Goal: Complete application form: Complete application form

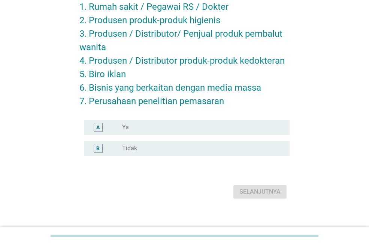
scroll to position [89, 0]
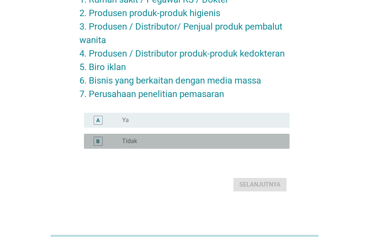
drag, startPoint x: 180, startPoint y: 143, endPoint x: 222, endPoint y: 165, distance: 47.5
click at [180, 144] on div "radio_button_unchecked Tidak" at bounding box center [200, 142] width 156 height 8
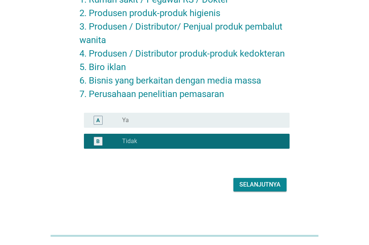
click at [246, 181] on div "Selanjutnya" at bounding box center [260, 184] width 41 height 9
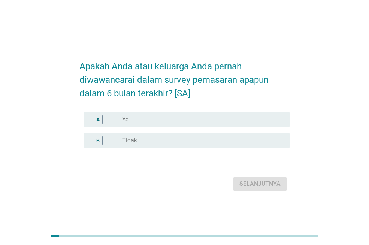
drag, startPoint x: 185, startPoint y: 133, endPoint x: 192, endPoint y: 134, distance: 7.1
click at [187, 127] on div "A radio_button_unchecked Ya" at bounding box center [187, 119] width 206 height 15
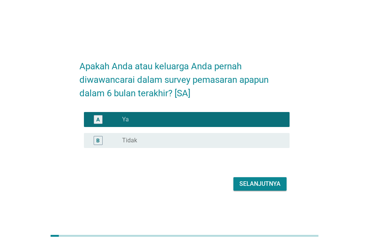
click at [215, 144] on div "radio_button_unchecked Tidak" at bounding box center [200, 141] width 156 height 8
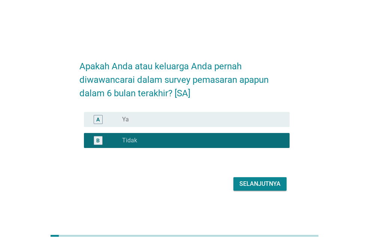
click at [243, 188] on div "Selanjutnya" at bounding box center [260, 184] width 41 height 9
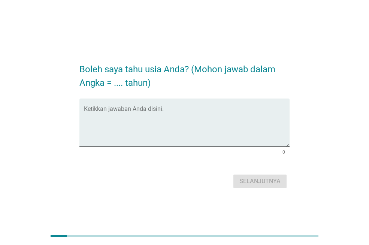
click at [179, 132] on textarea "Ketikkan jawaban Anda disini." at bounding box center [187, 127] width 206 height 39
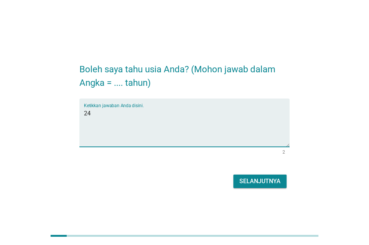
type textarea "24"
click at [248, 176] on button "Selanjutnya" at bounding box center [260, 182] width 53 height 14
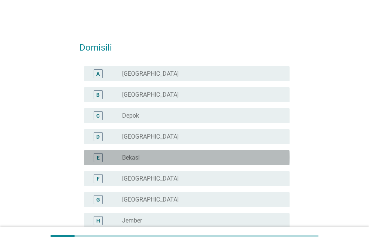
click at [141, 158] on div "radio_button_unchecked Bekasi" at bounding box center [200, 158] width 156 height 8
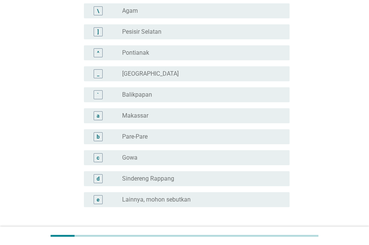
scroll to position [689, 0]
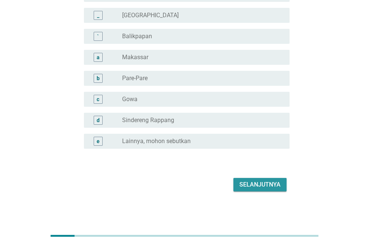
click at [265, 180] on div "Selanjutnya" at bounding box center [260, 184] width 41 height 9
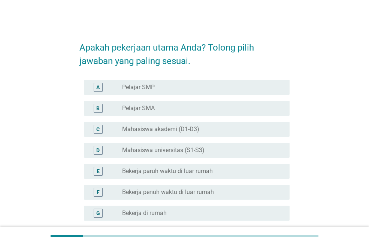
scroll to position [75, 0]
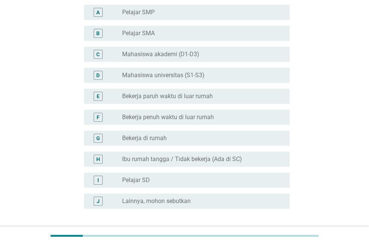
click at [212, 119] on label "Bekerja penuh waktu di luar rumah" at bounding box center [168, 118] width 92 height 8
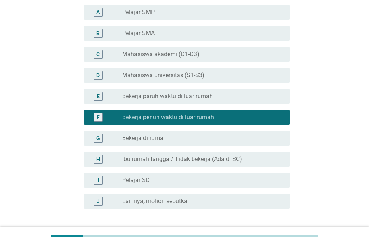
scroll to position [135, 0]
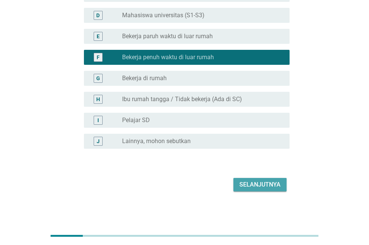
click at [257, 184] on div "Selanjutnya" at bounding box center [260, 184] width 41 height 9
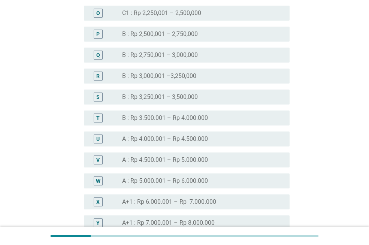
scroll to position [788, 0]
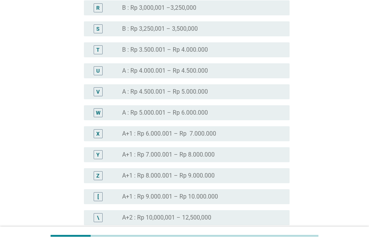
click at [179, 114] on label "A : Rp 5.000.001 – Rp 6.000.000" at bounding box center [165, 113] width 86 height 8
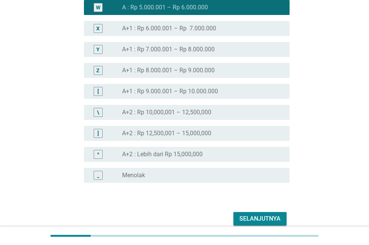
scroll to position [927, 0]
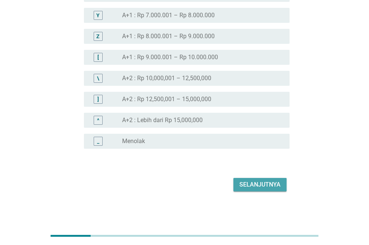
click at [246, 183] on div "Selanjutnya" at bounding box center [260, 184] width 41 height 9
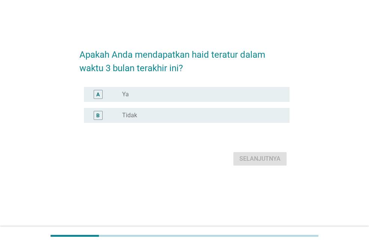
scroll to position [0, 0]
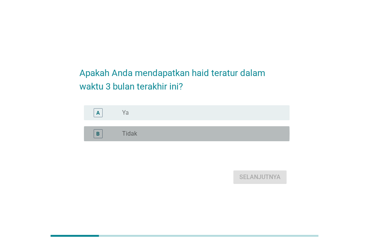
click at [158, 129] on div "B radio_button_unchecked Tidak" at bounding box center [187, 133] width 206 height 15
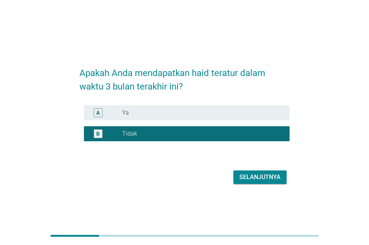
click at [171, 118] on div "A radio_button_unchecked Ya" at bounding box center [187, 112] width 206 height 15
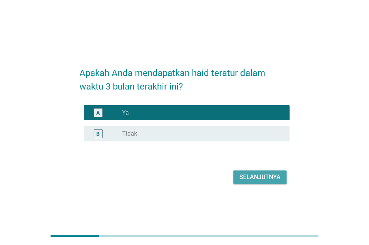
click at [252, 175] on div "Selanjutnya" at bounding box center [260, 177] width 41 height 9
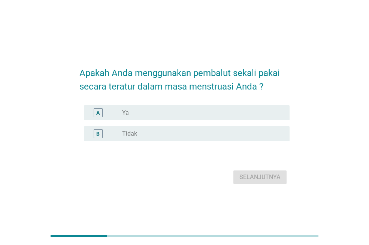
click at [183, 110] on div "radio_button_unchecked Ya" at bounding box center [200, 113] width 156 height 8
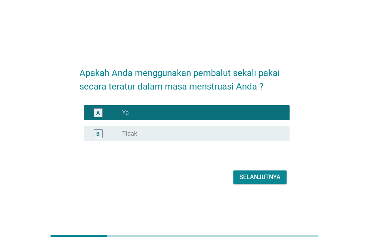
click at [251, 176] on div "Selanjutnya" at bounding box center [260, 177] width 41 height 9
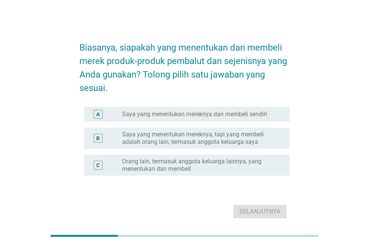
click at [179, 117] on label "Saya yang menentukan mereknya dan membeli sendiri" at bounding box center [194, 115] width 145 height 8
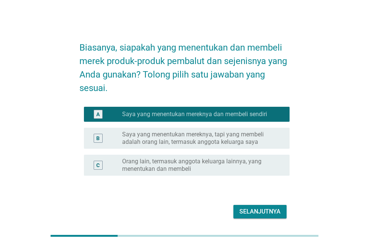
click at [260, 212] on div "Selanjutnya" at bounding box center [260, 211] width 41 height 9
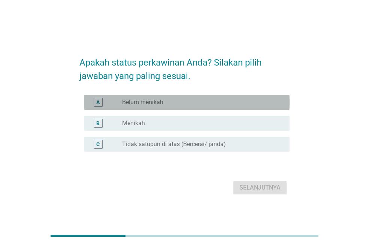
click at [182, 105] on div "radio_button_unchecked Belum menikah" at bounding box center [200, 103] width 156 height 8
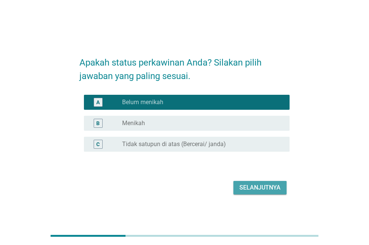
click at [253, 186] on div "Selanjutnya" at bounding box center [260, 187] width 41 height 9
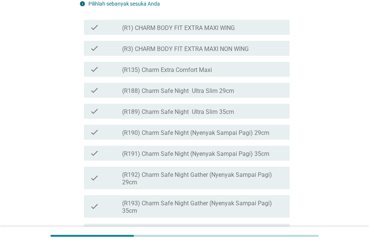
scroll to position [188, 0]
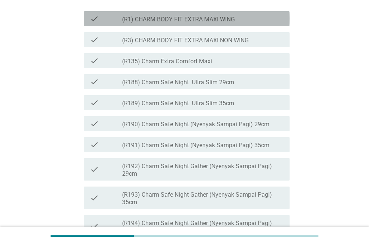
click at [222, 23] on label "(R1) CHARM BODY FIT EXTRA MAXI WING" at bounding box center [178, 20] width 113 height 8
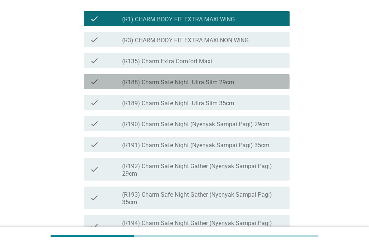
click at [235, 86] on div "check_box_outline_blank (R188) Charm Safe Night Ultra Slim 29cm" at bounding box center [203, 81] width 162 height 9
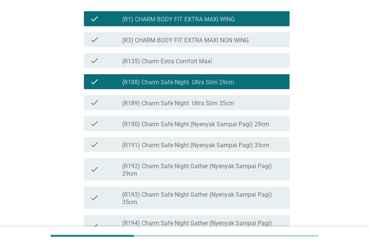
scroll to position [300, 0]
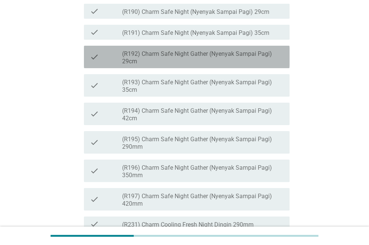
click at [189, 65] on div "check_box_outline_blank (R192) Charm Safe Night Gather (Nyenyak Sampai Pagi) 29…" at bounding box center [203, 57] width 162 height 17
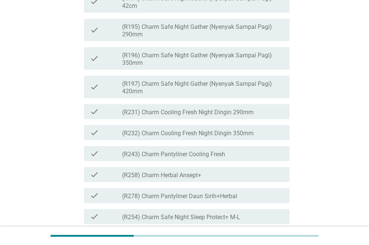
scroll to position [450, 0]
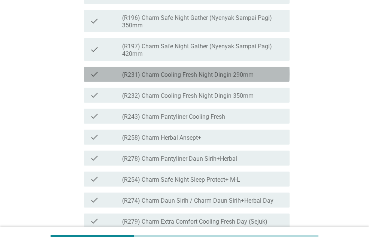
click at [191, 79] on label "(R231) Charm Cooling Fresh Night Dingin 290mm" at bounding box center [188, 75] width 132 height 8
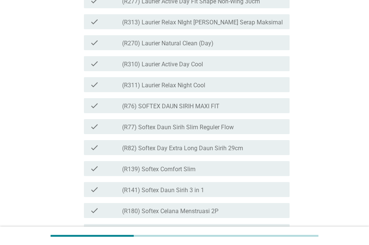
scroll to position [1200, 0]
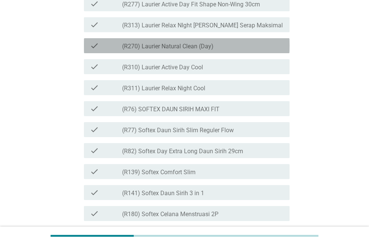
click at [181, 50] on div "check_box_outline_blank (R270) Laurier Natural Clean (Day)" at bounding box center [203, 45] width 162 height 9
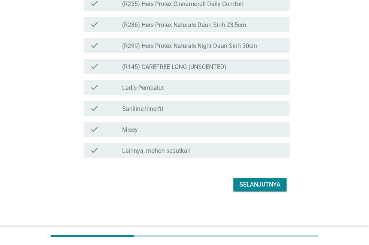
scroll to position [2012, 0]
click at [255, 185] on div "Selanjutnya" at bounding box center [260, 184] width 41 height 9
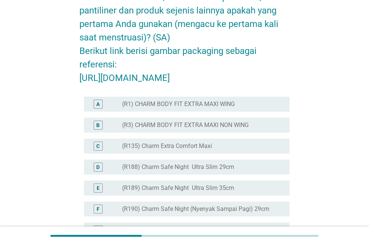
scroll to position [225, 0]
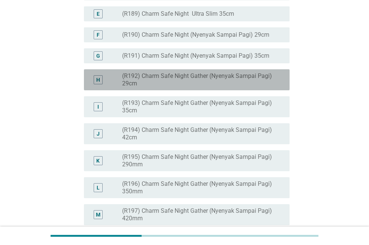
click at [222, 90] on div "H radio_button_unchecked (R192) Charm Safe Night Gather (Nyenyak Sampai Pagi) 2…" at bounding box center [187, 79] width 206 height 21
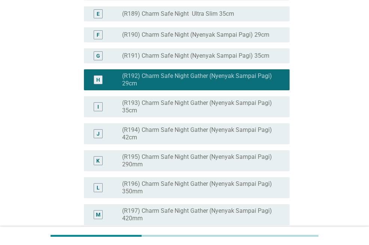
drag, startPoint x: 218, startPoint y: 161, endPoint x: 208, endPoint y: 192, distance: 33.4
click at [217, 147] on div "J radio_button_unchecked (R194) Charm Safe Night Gather (Nyenyak Sampai Pagi) 4…" at bounding box center [185, 133] width 210 height 27
drag, startPoint x: 208, startPoint y: 192, endPoint x: 196, endPoint y: 210, distance: 21.6
click at [208, 171] on div "K radio_button_unchecked (R195) Charm Safe Night Gather (Nyenyak Sampai Pagi) 2…" at bounding box center [187, 160] width 206 height 21
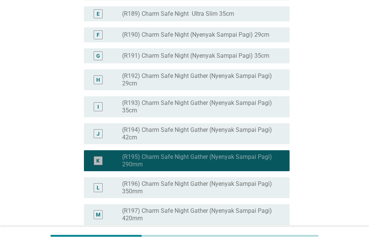
click at [196, 171] on div "K radio_button_checked (R195) Charm Safe Night Gather (Nyenyak Sampai Pagi) 290…" at bounding box center [187, 160] width 206 height 21
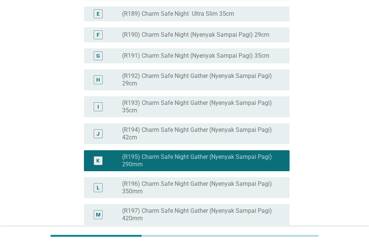
click at [223, 147] on div "J radio_button_unchecked (R194) Charm Safe Night Gather (Nyenyak Sampai Pagi) 4…" at bounding box center [185, 133] width 210 height 27
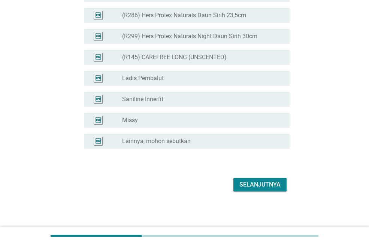
scroll to position [1962, 0]
click at [253, 186] on div "Selanjutnya" at bounding box center [260, 184] width 41 height 9
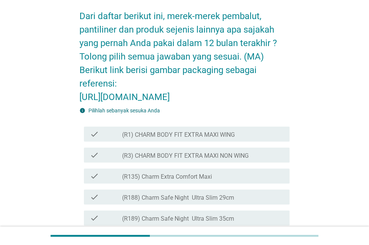
scroll to position [225, 0]
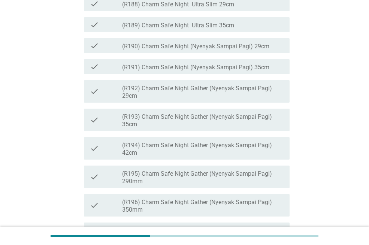
click at [217, 100] on label "(R192) Charm Safe Night Gather (Nyenyak Sampai Pagi) 29cm" at bounding box center [203, 92] width 162 height 15
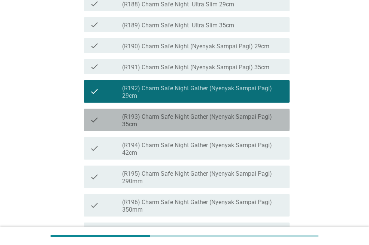
click at [210, 128] on label "(R193) Charm Safe Night Gather (Nyenyak Sampai Pagi) 35cm" at bounding box center [203, 120] width 162 height 15
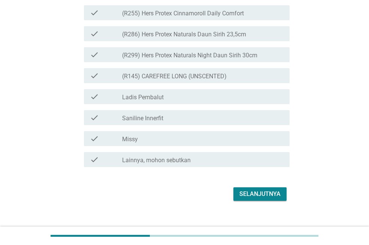
scroll to position [1971, 0]
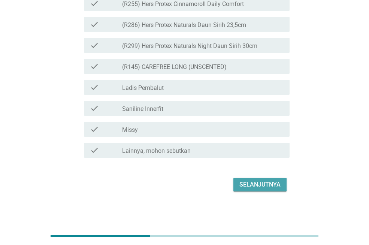
click at [258, 183] on div "Selanjutnya" at bounding box center [260, 184] width 41 height 9
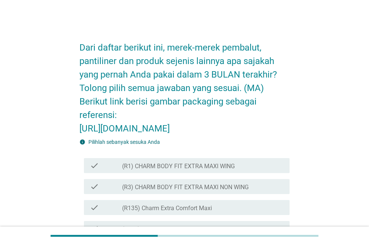
scroll to position [225, 0]
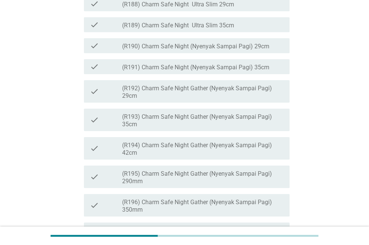
click at [222, 106] on div "check check_box_outline_blank (R192) Charm Safe Night Gather (Nyenyak Sampai Pa…" at bounding box center [185, 91] width 210 height 29
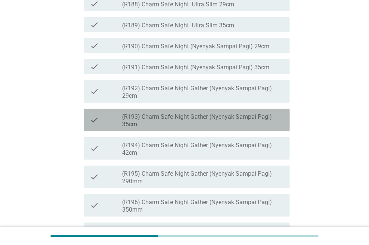
drag, startPoint x: 216, startPoint y: 156, endPoint x: 224, endPoint y: 158, distance: 7.4
click at [216, 128] on label "(R193) Charm Safe Night Gather (Nyenyak Sampai Pagi) 35cm" at bounding box center [203, 120] width 162 height 15
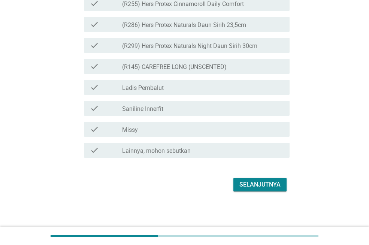
scroll to position [1971, 0]
click at [251, 187] on div "Selanjutnya" at bounding box center [260, 184] width 41 height 9
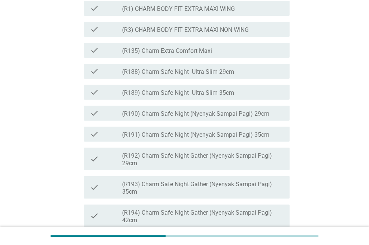
scroll to position [113, 0]
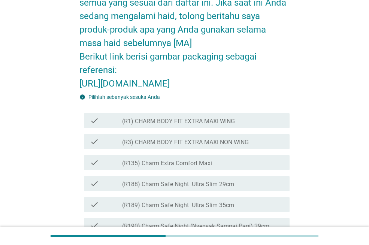
click at [219, 90] on h2 "Saya akan menanyakan Anda tentang merek-merek produk pembalut, pantiliner dan p…" at bounding box center [185, 6] width 210 height 170
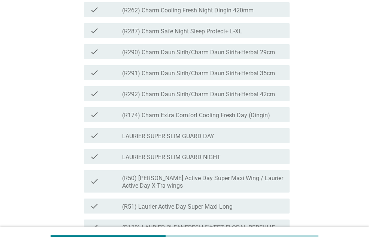
scroll to position [713, 0]
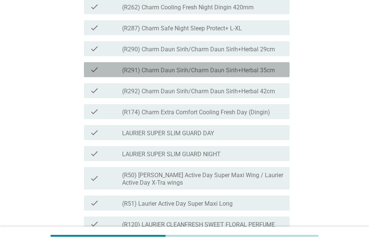
click at [196, 74] on label "(R291) Charm Daun Sirih/Charm Daun Sirih+Herbal 35cm" at bounding box center [198, 71] width 153 height 8
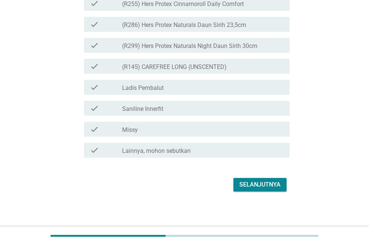
scroll to position [2039, 0]
click at [244, 186] on div "Selanjutnya" at bounding box center [260, 184] width 41 height 9
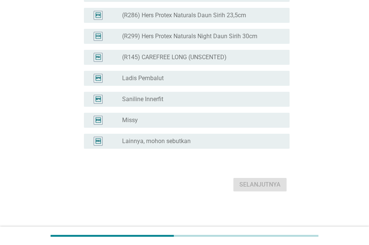
scroll to position [0, 0]
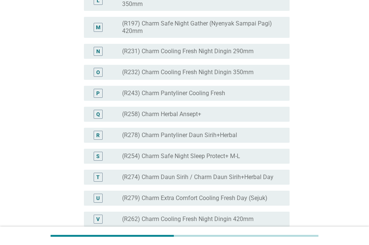
click at [213, 76] on label "(R232) Charm Cooling Fresh Night Dingin 350mm" at bounding box center [188, 73] width 132 height 8
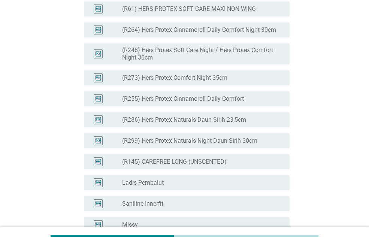
scroll to position [1962, 0]
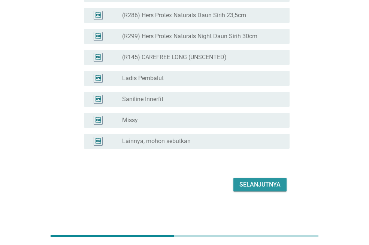
click at [249, 182] on div "Selanjutnya" at bounding box center [260, 184] width 41 height 9
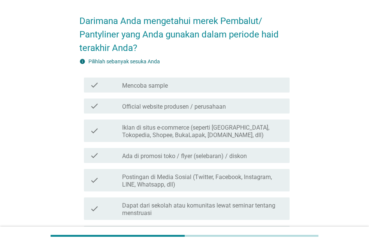
scroll to position [38, 0]
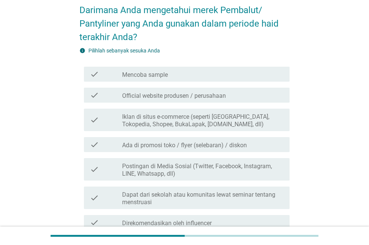
drag, startPoint x: 184, startPoint y: 86, endPoint x: 181, endPoint y: 108, distance: 22.3
click at [184, 87] on div "check check_box_outline_blank Official website produsen / perusahaan" at bounding box center [185, 95] width 210 height 21
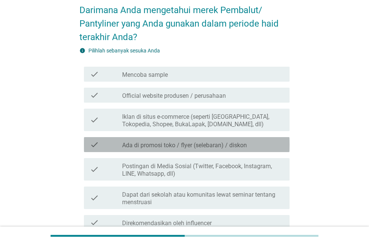
click at [186, 145] on label "Ada di promosi toko / flyer (selebaran) / diskon" at bounding box center [184, 146] width 125 height 8
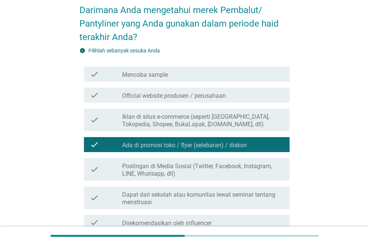
click at [174, 172] on label "Postingan di Media Sosial (Twitter, Facebook, Instagram, LINE, Whatsapp, dll)" at bounding box center [203, 170] width 162 height 15
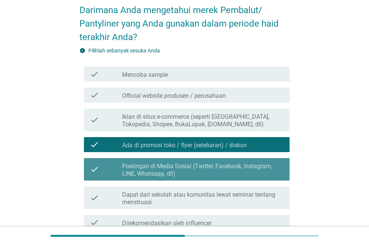
click at [174, 172] on label "Postingan di Media Sosial (Twitter, Facebook, Instagram, LINE, Whatsapp, dll)" at bounding box center [203, 170] width 162 height 15
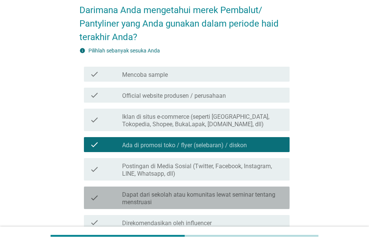
click at [164, 198] on label "Dapat dari sekolah atau komunitas lewat seminar tentang menstruasi" at bounding box center [203, 198] width 162 height 15
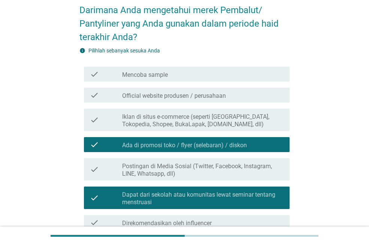
click at [165, 198] on label "Dapat dari sekolah atau komunitas lewat seminar tentang menstruasi" at bounding box center [203, 198] width 162 height 15
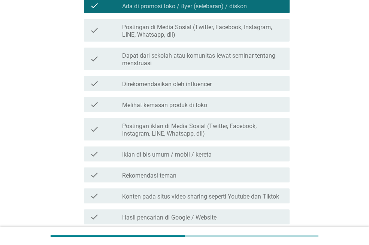
scroll to position [188, 0]
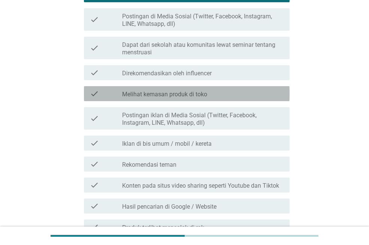
click at [208, 93] on div "check_box_outline_blank Melihat kemasan produk di toko" at bounding box center [203, 93] width 162 height 9
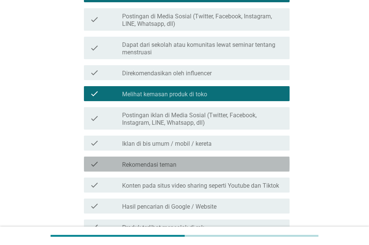
click at [186, 164] on div "check_box_outline_blank Rekomendasi teman" at bounding box center [203, 164] width 162 height 9
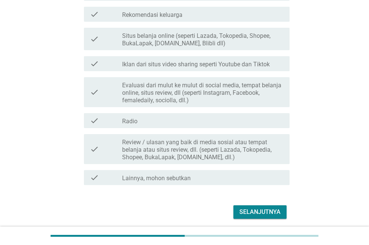
scroll to position [582, 0]
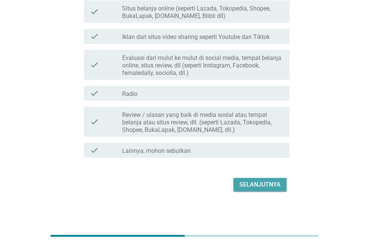
click at [249, 189] on div "Selanjutnya" at bounding box center [260, 184] width 41 height 9
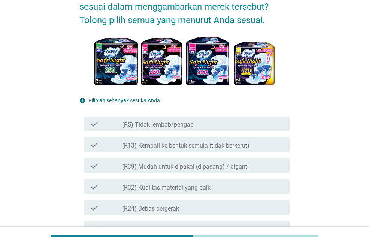
scroll to position [150, 0]
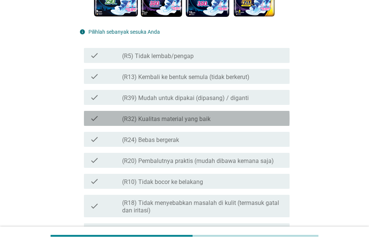
drag, startPoint x: 171, startPoint y: 125, endPoint x: 159, endPoint y: 168, distance: 44.7
click at [171, 126] on div "check check_box_outline_blank (R32) Kualitas material yang baik" at bounding box center [185, 118] width 210 height 21
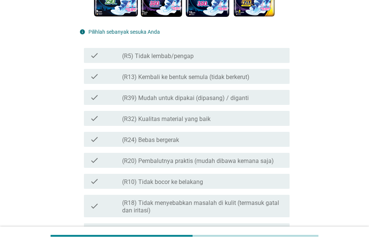
click at [155, 179] on label "(R10) Tidak bocor ke belakang" at bounding box center [162, 183] width 81 height 8
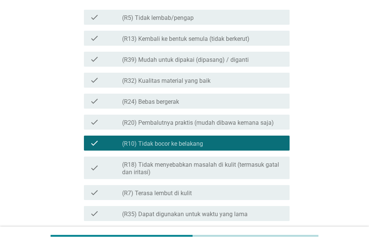
scroll to position [188, 0]
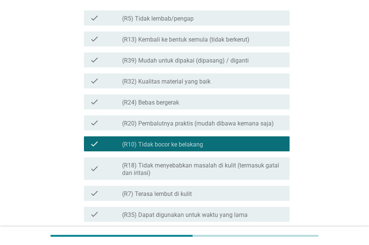
drag, startPoint x: 191, startPoint y: 83, endPoint x: 175, endPoint y: 106, distance: 28.1
click at [191, 83] on label "(R32) Kualitas material yang baik" at bounding box center [166, 82] width 89 height 8
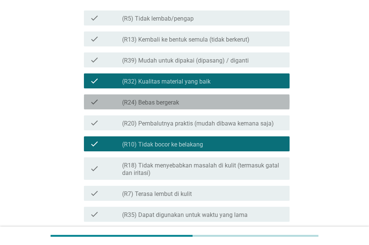
click at [175, 106] on label "(R24) Bebas bergerak" at bounding box center [150, 103] width 57 height 8
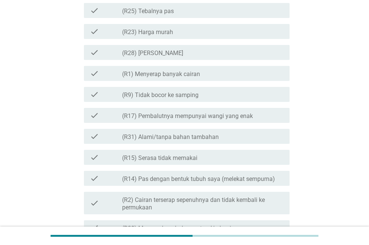
scroll to position [849, 0]
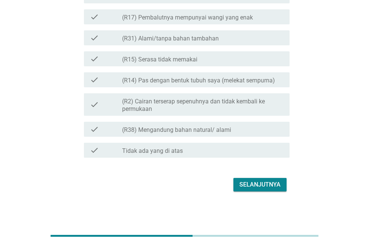
click at [251, 180] on div "Selanjutnya" at bounding box center [260, 184] width 41 height 9
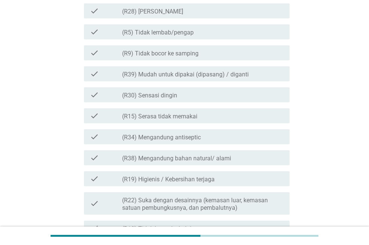
scroll to position [225, 0]
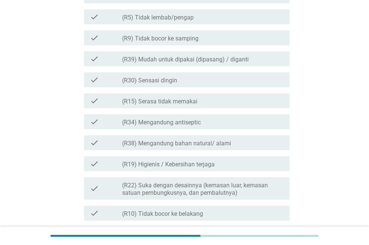
click at [179, 108] on div "check check_box_outline_blank (R15) Serasa tidak memakai" at bounding box center [187, 100] width 206 height 15
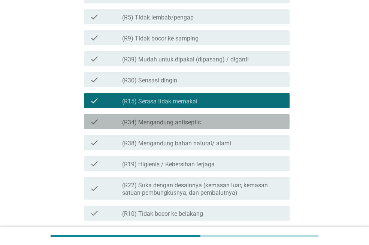
drag, startPoint x: 178, startPoint y: 114, endPoint x: 178, endPoint y: 119, distance: 4.9
click at [178, 115] on div "check check_box_outline_blank (R34) Mengandung antiseptic" at bounding box center [187, 121] width 206 height 15
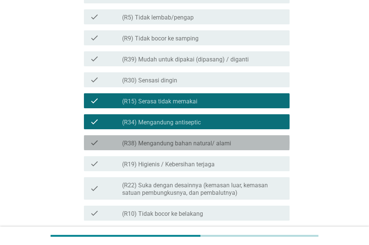
click at [179, 144] on label "(R38) Mengandung bahan natural/ alami" at bounding box center [176, 144] width 109 height 8
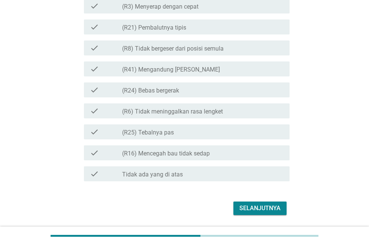
scroll to position [843, 0]
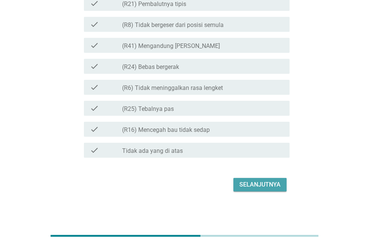
click at [258, 186] on div "Selanjutnya" at bounding box center [260, 184] width 41 height 9
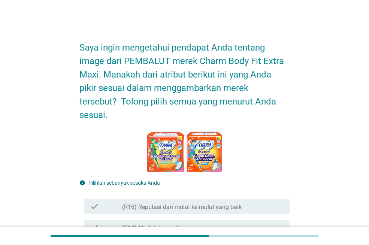
scroll to position [263, 0]
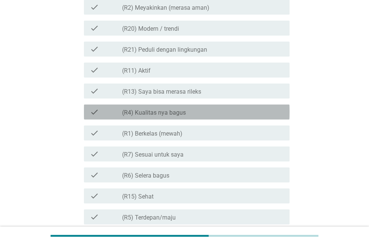
click at [212, 105] on div "check check_box_outline_blank (R4) Kualitas nya bagus" at bounding box center [187, 112] width 206 height 15
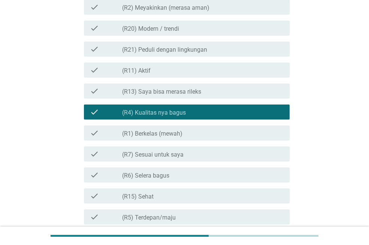
click at [184, 127] on div "check check_box_outline_blank (R1) Berkelas (mewah)" at bounding box center [187, 133] width 206 height 15
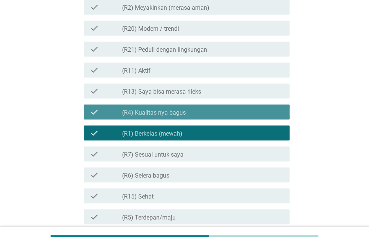
drag, startPoint x: 187, startPoint y: 112, endPoint x: 189, endPoint y: 102, distance: 10.3
click at [187, 111] on div "check_box_outline_blank (R4) Kualitas nya bagus" at bounding box center [203, 112] width 162 height 9
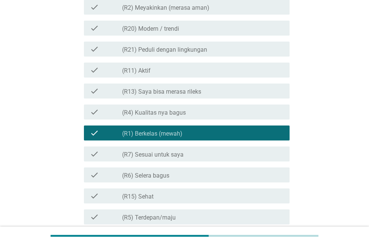
click at [190, 94] on label "(R13) Saya bisa merasa rileks" at bounding box center [161, 92] width 79 height 8
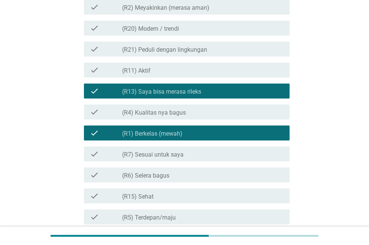
click at [183, 110] on label "(R4) Kualitas nya bagus" at bounding box center [154, 113] width 64 height 8
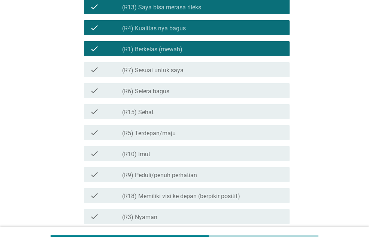
scroll to position [476, 0]
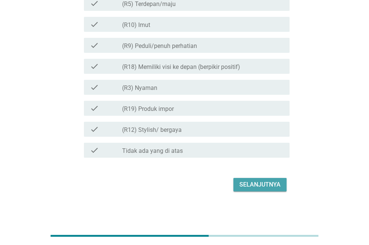
click at [254, 188] on div "Selanjutnya" at bounding box center [260, 184] width 41 height 9
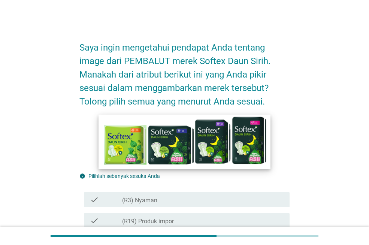
scroll to position [188, 0]
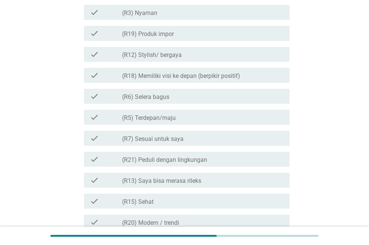
click at [231, 106] on div "check check_box_outline_blank (R6) Selera bagus" at bounding box center [185, 96] width 210 height 21
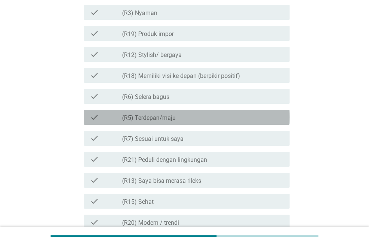
click at [215, 117] on div "check_box_outline_blank (R5) Terdepan/maju" at bounding box center [203, 117] width 162 height 9
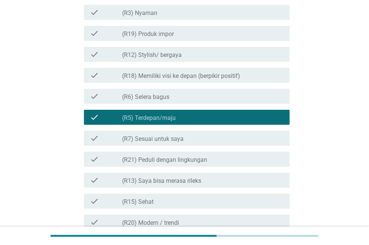
click at [221, 57] on div "check_box_outline_blank (R12) Stylish/ bergaya" at bounding box center [203, 54] width 162 height 9
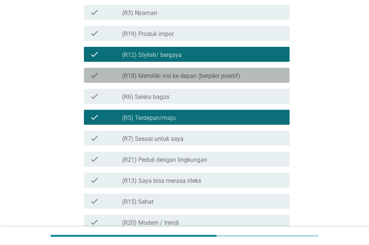
click at [215, 70] on div "check check_box_outline_blank (R18) Memiliki visi ke depan (berpikir positif)" at bounding box center [187, 75] width 206 height 15
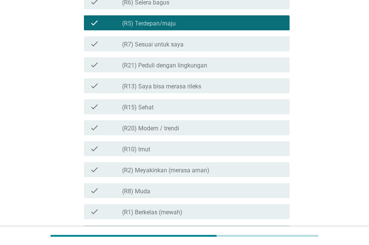
scroll to position [470, 0]
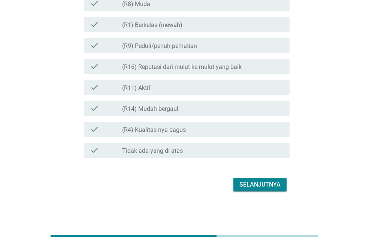
click at [265, 178] on button "Selanjutnya" at bounding box center [260, 185] width 53 height 14
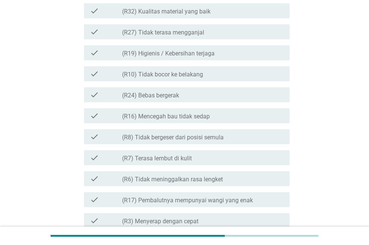
scroll to position [150, 0]
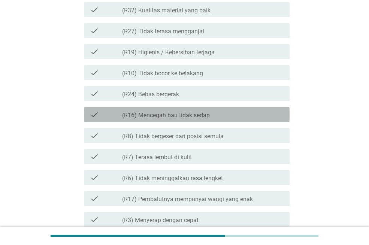
click at [158, 116] on label "(R16) Mencegah bau tidak sedap" at bounding box center [166, 116] width 88 height 8
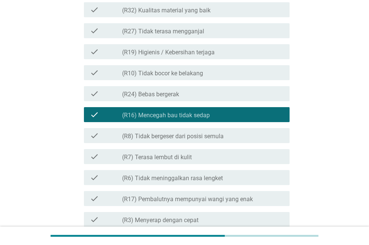
click at [135, 155] on label "(R7) Terasa lembut di kulit" at bounding box center [157, 158] width 70 height 8
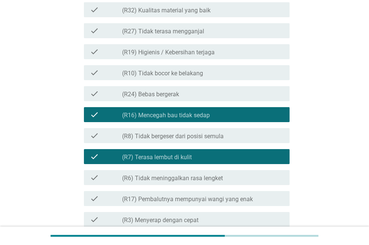
click at [129, 184] on div "check check_box_outline_blank (R6) Tidak meninggalkan rasa lengket" at bounding box center [187, 177] width 206 height 15
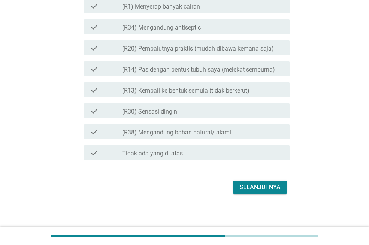
scroll to position [782, 0]
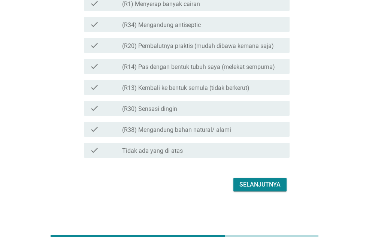
click at [253, 183] on div "Selanjutnya" at bounding box center [260, 184] width 41 height 9
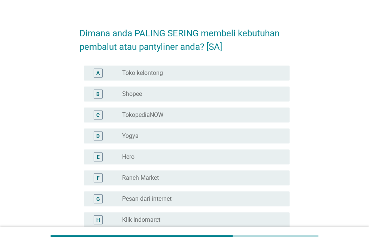
scroll to position [0, 0]
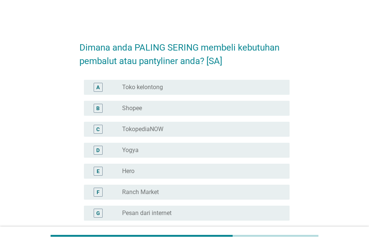
click at [161, 103] on div "B radio_button_unchecked Shopee" at bounding box center [187, 108] width 206 height 15
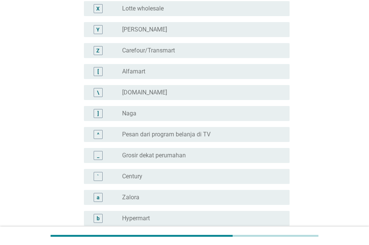
scroll to position [563, 0]
click at [204, 74] on div "radio_button_unchecked Alfamart" at bounding box center [200, 71] width 156 height 8
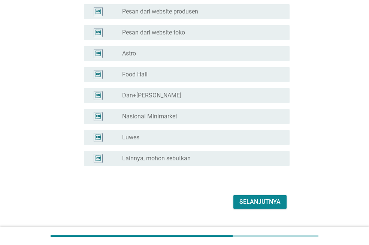
scroll to position [1437, 0]
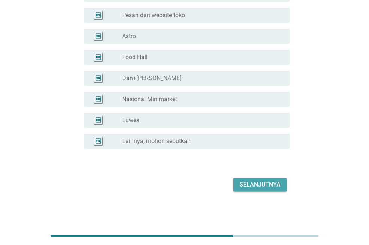
click at [275, 188] on div "Selanjutnya" at bounding box center [260, 184] width 41 height 9
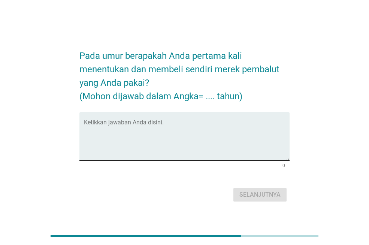
drag, startPoint x: 156, startPoint y: 129, endPoint x: 156, endPoint y: 136, distance: 6.4
click at [156, 130] on textarea "Ketikkan jawaban Anda disini." at bounding box center [187, 140] width 206 height 39
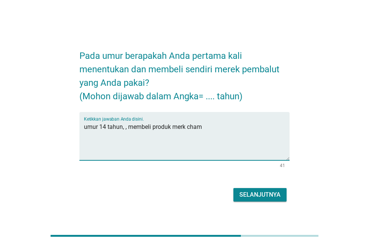
type textarea "umur 14 tahun, , membeli produk merk cham"
click at [256, 197] on div "Selanjutnya" at bounding box center [260, 195] width 41 height 9
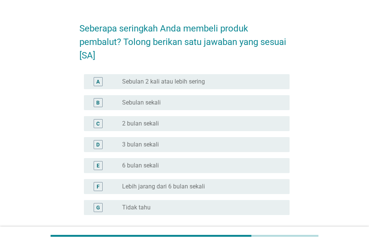
scroll to position [38, 0]
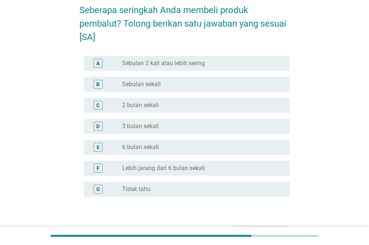
click at [161, 82] on label "Sebulan sekali" at bounding box center [141, 85] width 39 height 8
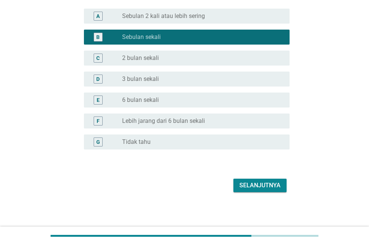
scroll to position [86, 0]
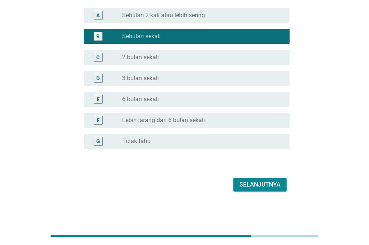
click at [279, 190] on button "Selanjutnya" at bounding box center [260, 185] width 53 height 14
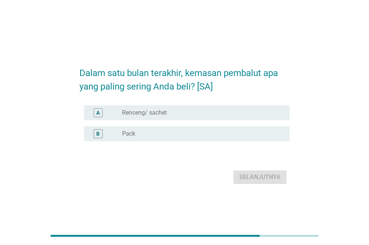
click at [135, 134] on label "Pack" at bounding box center [128, 134] width 13 height 8
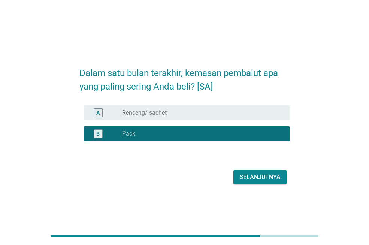
click at [236, 169] on div "Selanjutnya" at bounding box center [185, 177] width 210 height 18
click at [245, 178] on div "Selanjutnya" at bounding box center [260, 177] width 41 height 9
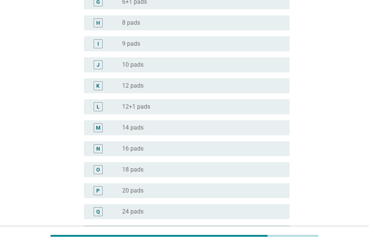
scroll to position [338, 0]
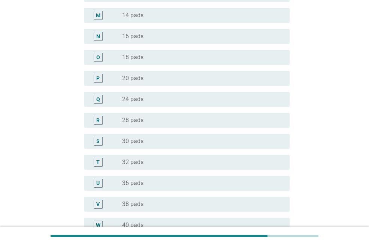
click at [162, 86] on div "P radio_button_unchecked 20 pads" at bounding box center [185, 78] width 210 height 21
click at [158, 108] on div "Q radio_button_unchecked 24 pads" at bounding box center [185, 99] width 210 height 21
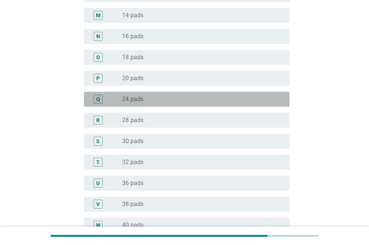
click at [165, 96] on div "radio_button_unchecked 24 pads" at bounding box center [200, 100] width 156 height 8
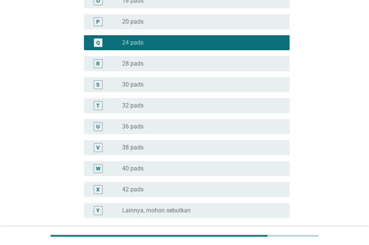
scroll to position [464, 0]
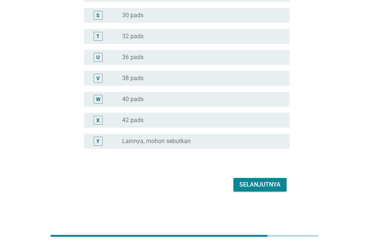
click at [237, 185] on button "Selanjutnya" at bounding box center [260, 185] width 53 height 14
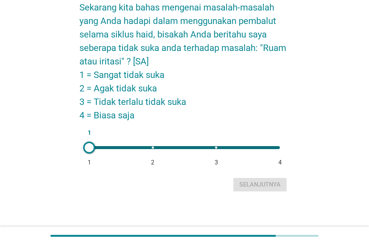
scroll to position [0, 0]
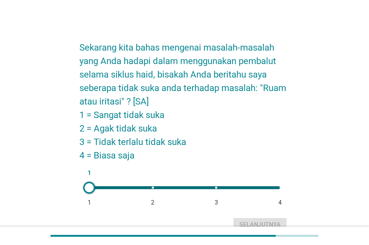
click at [217, 190] on div "1 1 2 3 4" at bounding box center [184, 187] width 203 height 15
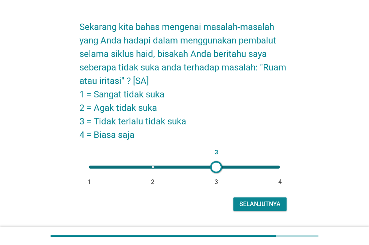
scroll to position [40, 0]
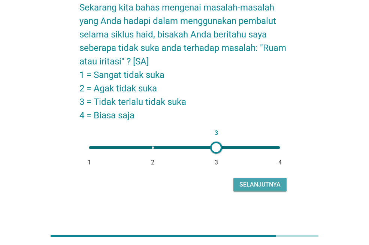
click at [248, 182] on div "Selanjutnya" at bounding box center [260, 184] width 41 height 9
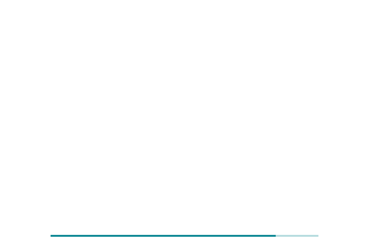
scroll to position [0, 0]
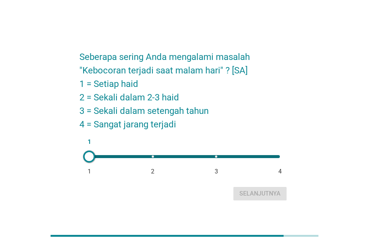
click at [155, 155] on div "1 1 2 3 4" at bounding box center [184, 156] width 191 height 3
type input "2"
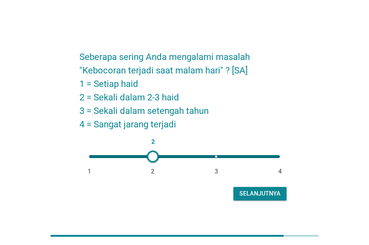
click at [270, 196] on div "Selanjutnya" at bounding box center [260, 193] width 41 height 9
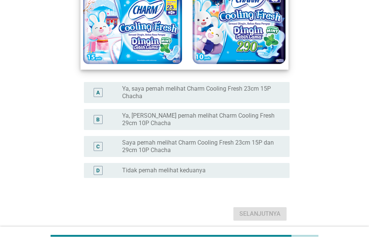
scroll to position [113, 0]
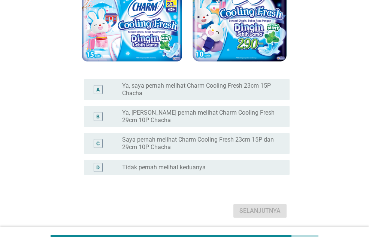
click at [213, 114] on label "Ya, [PERSON_NAME] pernah melihat Charm Cooling Fresh 29cm 10P Chacha" at bounding box center [200, 116] width 156 height 15
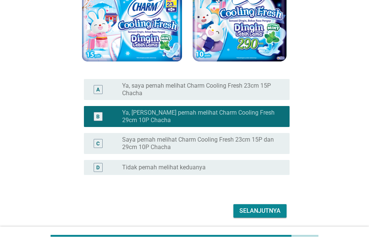
click at [261, 219] on div "Selanjutnya" at bounding box center [185, 211] width 210 height 18
click at [264, 204] on div "Selanjutnya" at bounding box center [185, 211] width 210 height 18
click at [258, 212] on div "Selanjutnya" at bounding box center [260, 211] width 41 height 9
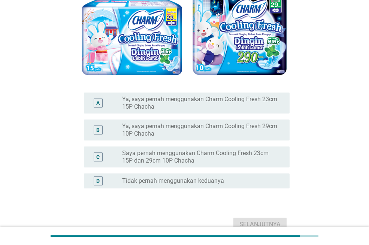
click at [212, 135] on label "Ya, saya pernah menggunakan Charm Cooling Fresh 29cm 10P Chacha" at bounding box center [200, 130] width 156 height 15
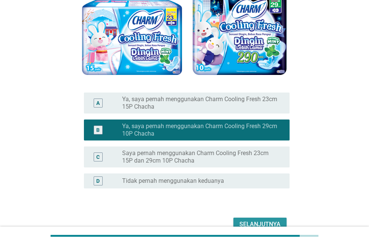
click at [263, 226] on div "Selanjutnya" at bounding box center [260, 224] width 41 height 9
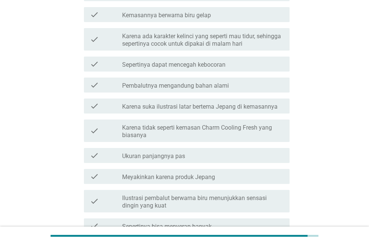
scroll to position [300, 0]
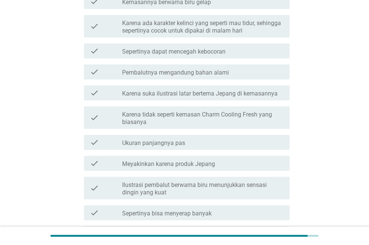
drag, startPoint x: 197, startPoint y: 117, endPoint x: 183, endPoint y: 136, distance: 22.9
click at [196, 117] on label "Karena tidak seperti kemasan Charm Cooling Fresh yang biasanya" at bounding box center [203, 118] width 162 height 15
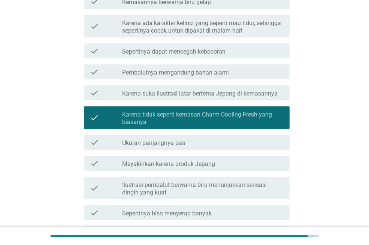
drag, startPoint x: 179, startPoint y: 143, endPoint x: 178, endPoint y: 159, distance: 15.8
click at [178, 144] on label "Ukuran panjangnya pas" at bounding box center [153, 144] width 63 height 8
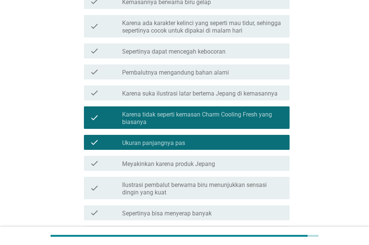
click at [171, 191] on label "Ilustrasi pembalut berwarna biru menunjukkan sensasi dingin yang kuat" at bounding box center [203, 189] width 162 height 15
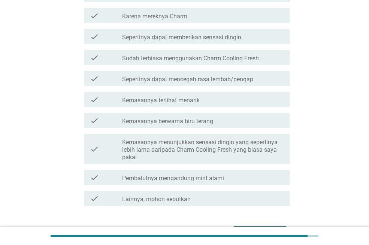
scroll to position [694, 0]
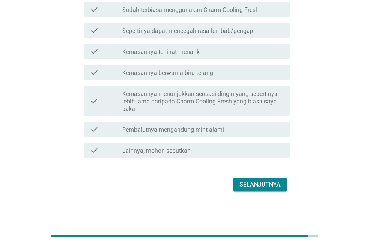
click at [264, 184] on div "Selanjutnya" at bounding box center [260, 184] width 41 height 9
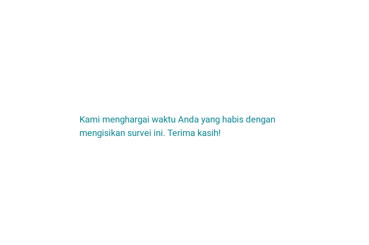
scroll to position [0, 0]
